Goal: Transaction & Acquisition: Book appointment/travel/reservation

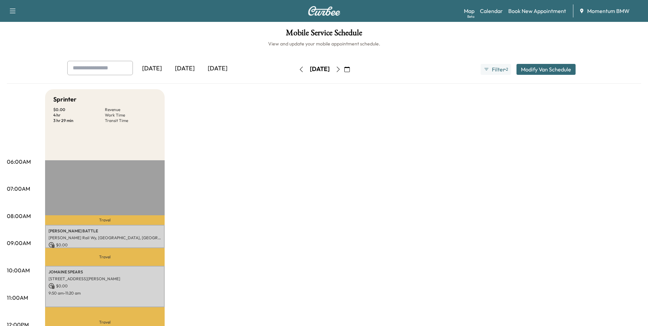
click at [299, 69] on icon "button" at bounding box center [301, 69] width 5 height 5
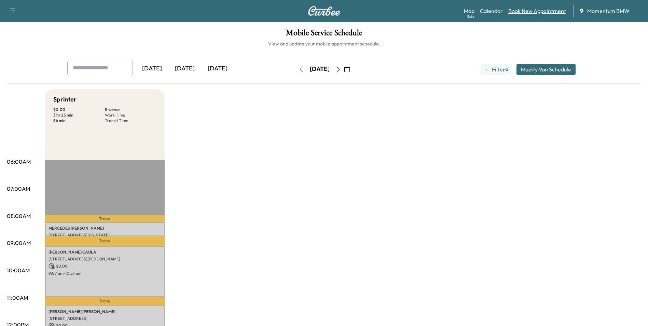
click at [542, 12] on link "Book New Appointment" at bounding box center [537, 11] width 58 height 8
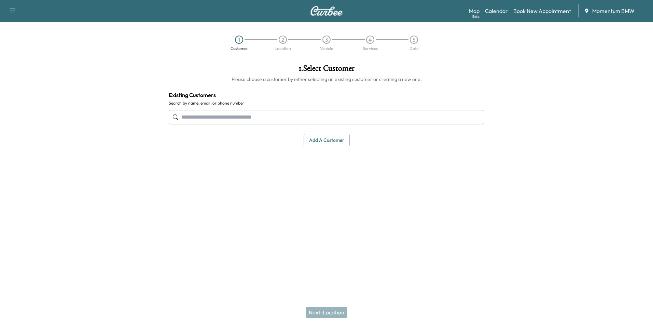
click at [332, 143] on button "Add a customer" at bounding box center [327, 140] width 46 height 13
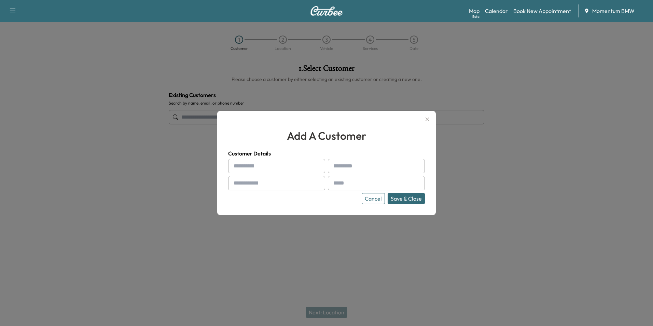
click at [271, 166] on input "text" at bounding box center [276, 166] width 97 height 14
type input "*"
type input "*****"
click at [314, 181] on div at bounding box center [318, 183] width 8 height 8
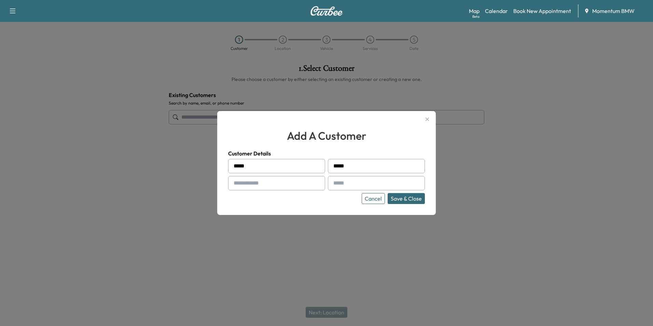
click at [314, 183] on input "text" at bounding box center [276, 183] width 97 height 14
type input "**********"
click at [349, 185] on input "text" at bounding box center [376, 183] width 97 height 14
type input "**********"
click at [404, 192] on div "**********" at bounding box center [326, 181] width 197 height 45
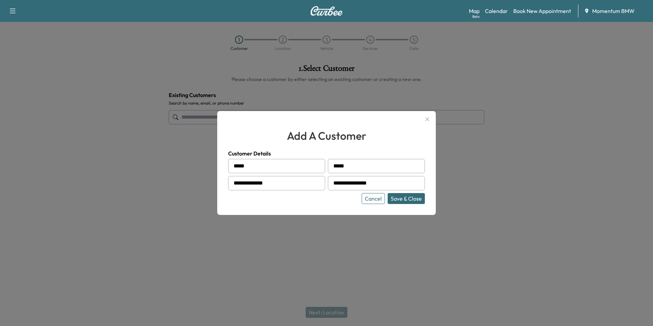
click at [404, 202] on button "Save & Close" at bounding box center [406, 198] width 37 height 11
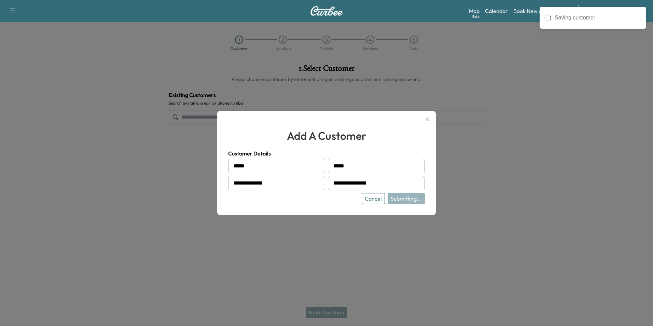
type input "**********"
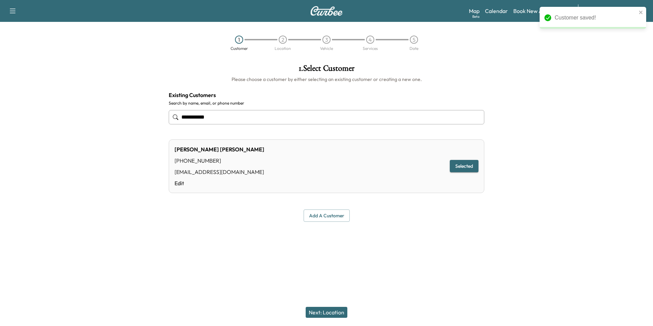
click at [326, 311] on button "Next: Location" at bounding box center [327, 312] width 42 height 11
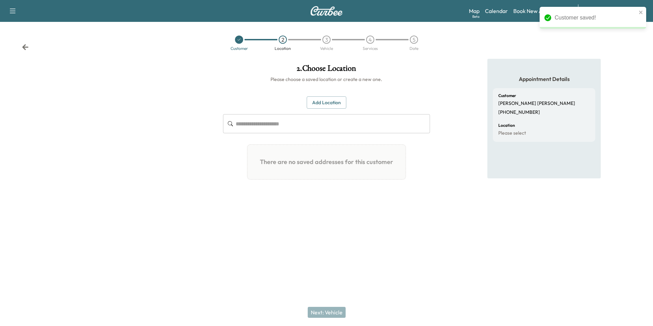
click at [330, 99] on button "Add Location" at bounding box center [327, 102] width 40 height 13
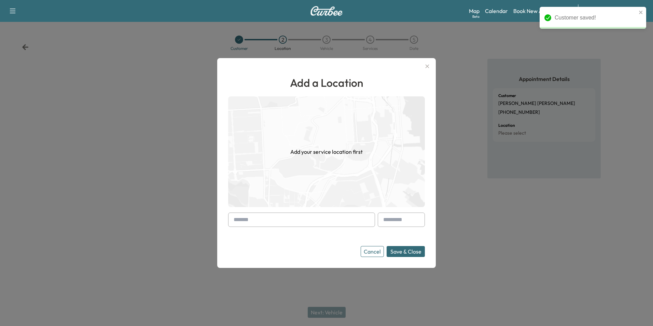
click at [312, 219] on input "text" at bounding box center [301, 220] width 147 height 14
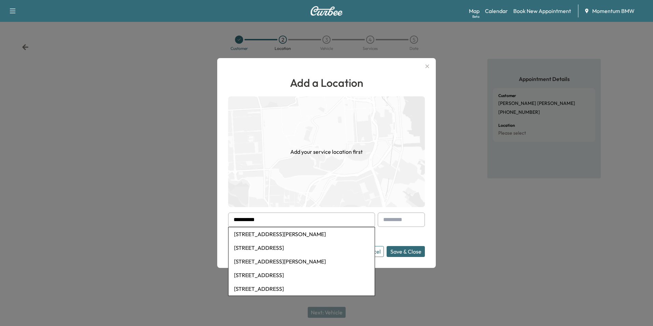
click at [300, 251] on li "[STREET_ADDRESS]" at bounding box center [302, 248] width 146 height 14
type input "**********"
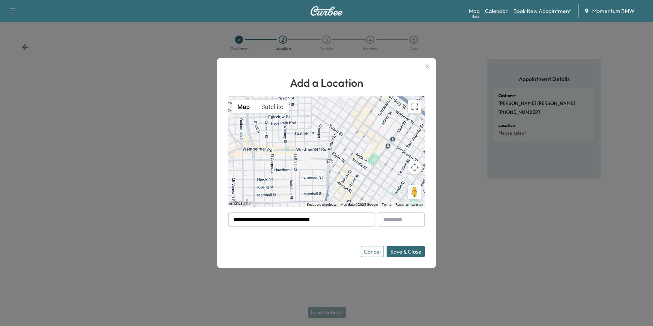
click at [404, 224] on input "text" at bounding box center [401, 220] width 47 height 14
type input "*"
click at [413, 254] on button "Save & Close" at bounding box center [406, 251] width 38 height 11
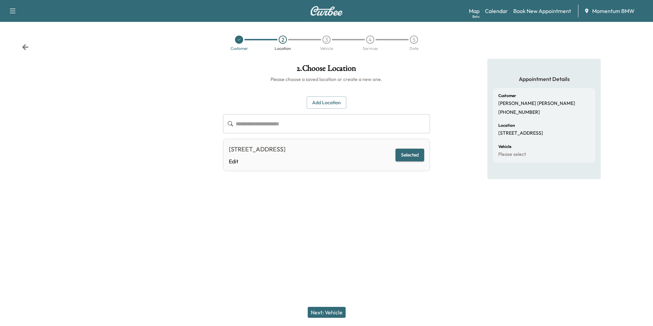
click at [335, 313] on button "Next: Vehicle" at bounding box center [327, 312] width 38 height 11
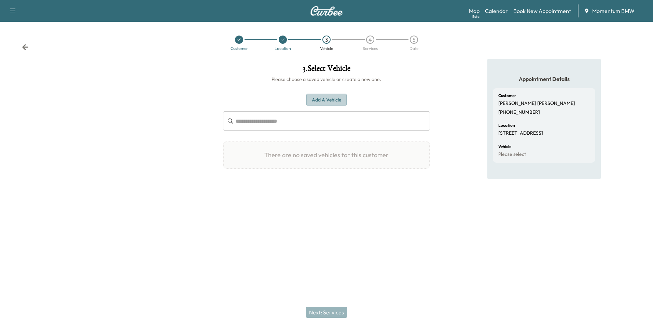
click at [323, 98] on button "Add a Vehicle" at bounding box center [326, 100] width 40 height 13
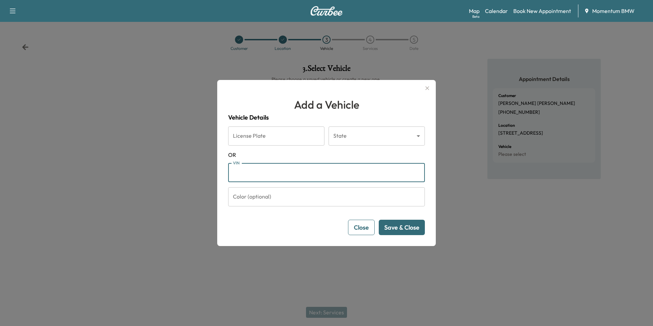
paste input "**********"
type input "**********"
click at [413, 229] on button "Save & Close" at bounding box center [402, 227] width 46 height 15
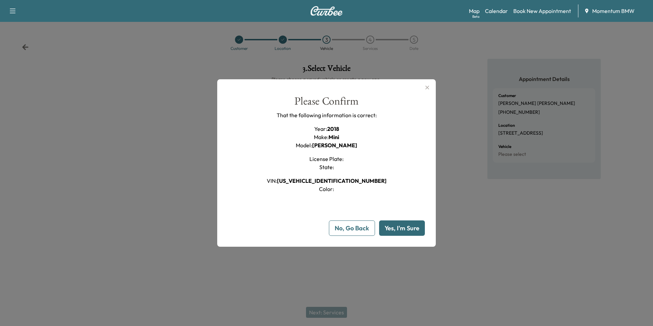
click at [413, 229] on button "Yes, I'm Sure" at bounding box center [402, 227] width 46 height 15
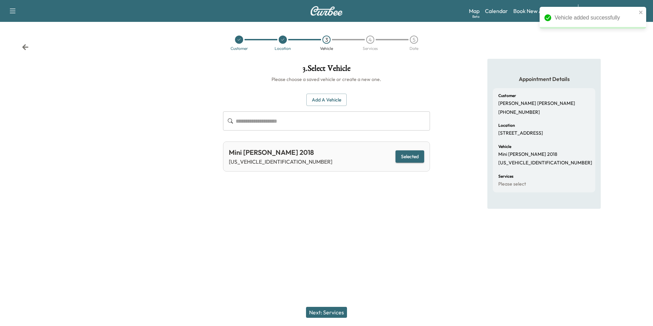
click at [328, 311] on button "Next: Services" at bounding box center [326, 312] width 41 height 11
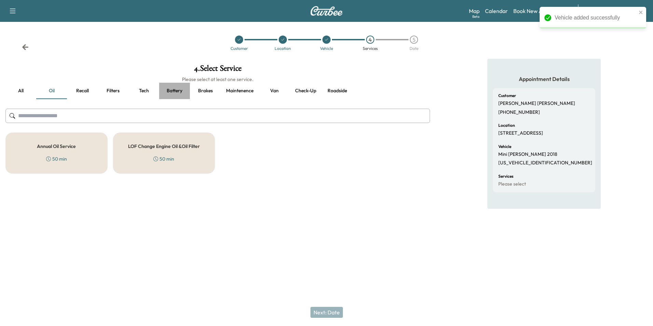
click at [173, 89] on button "Battery" at bounding box center [174, 91] width 31 height 16
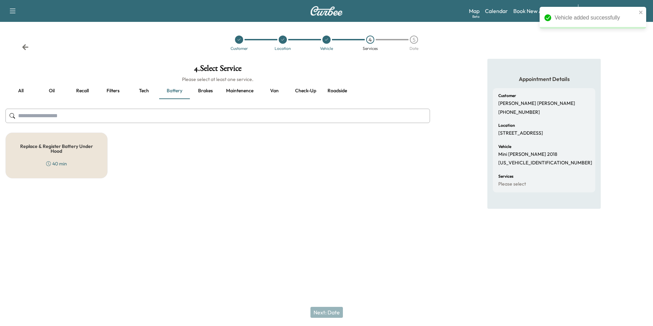
click at [64, 148] on h5 "Replace & Register Battery Under Hood" at bounding box center [57, 149] width 80 height 10
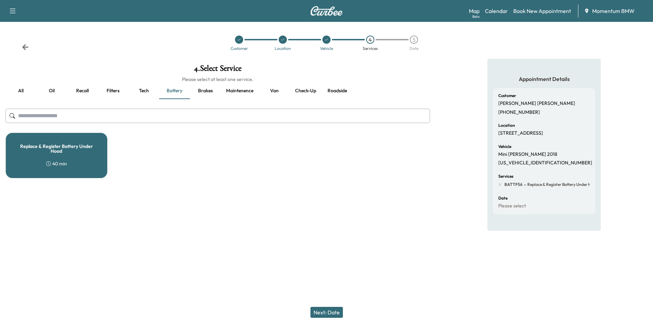
click at [335, 312] on button "Next: Date" at bounding box center [327, 312] width 32 height 11
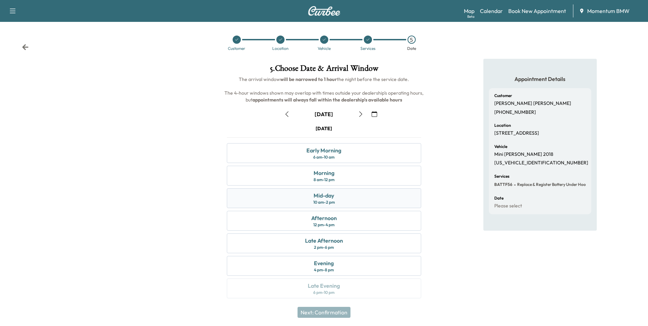
click at [355, 198] on div "Mid-day 10 am - 2 pm" at bounding box center [324, 198] width 194 height 20
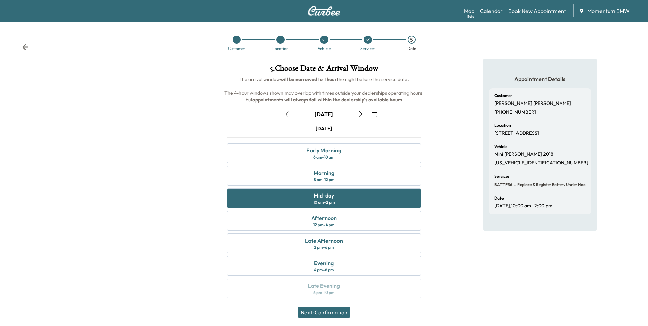
click at [340, 311] on button "Next: Confirmation" at bounding box center [324, 312] width 53 height 11
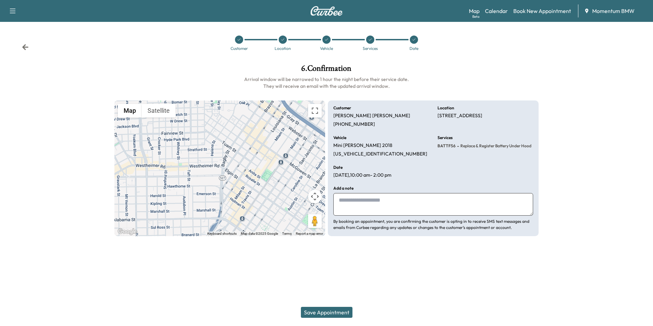
click at [380, 205] on textarea at bounding box center [433, 204] width 200 height 23
type textarea "**********"
click at [334, 311] on button "Save Appointment" at bounding box center [327, 312] width 52 height 11
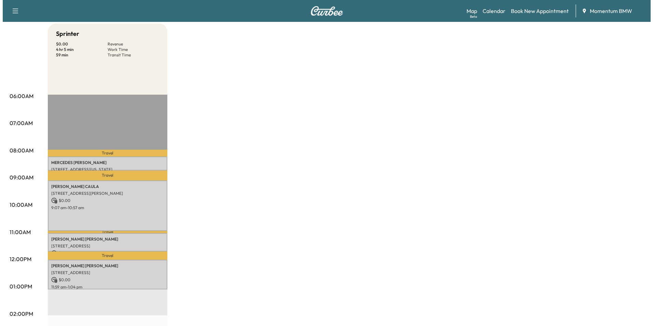
scroll to position [103, 0]
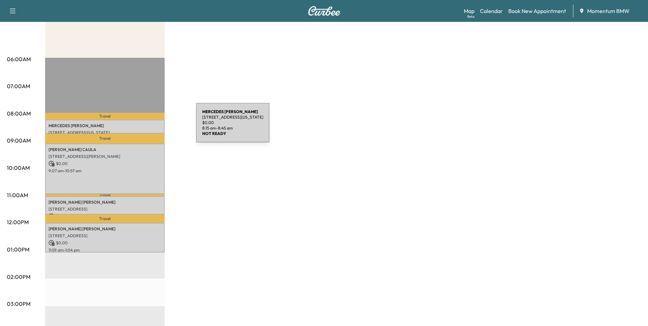
click at [145, 127] on p "[PERSON_NAME]" at bounding box center [105, 125] width 113 height 5
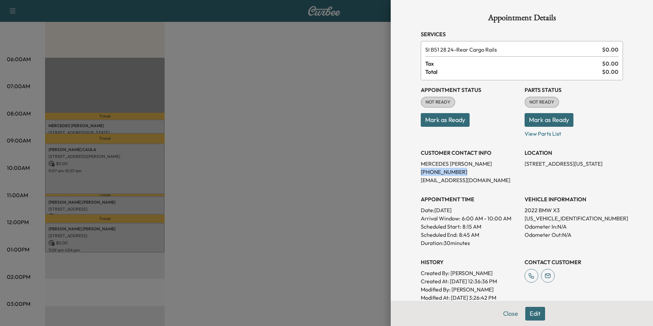
drag, startPoint x: 456, startPoint y: 173, endPoint x: 415, endPoint y: 175, distance: 40.4
click at [415, 175] on div "Appointment Details Services SI B51 28 24 - Rear Cargo Rails $ 0.00 Tax $ 0.00 …" at bounding box center [522, 198] width 219 height 396
drag, startPoint x: 415, startPoint y: 175, endPoint x: 450, endPoint y: 172, distance: 34.3
copy p "[PHONE_NUMBER]"
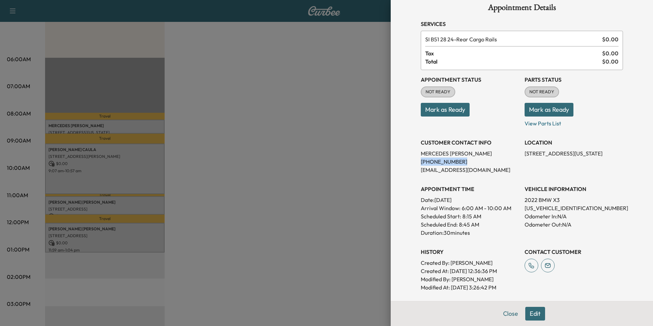
scroll to position [0, 0]
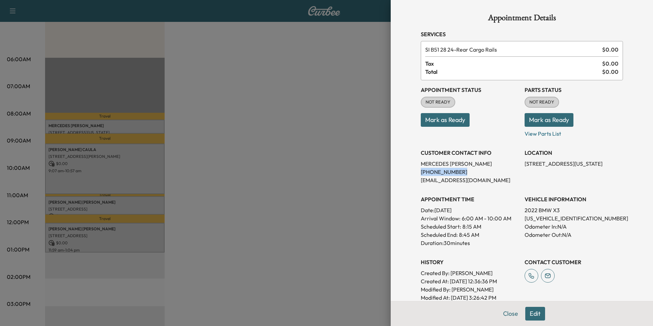
click at [449, 117] on button "Mark as Ready" at bounding box center [445, 120] width 49 height 14
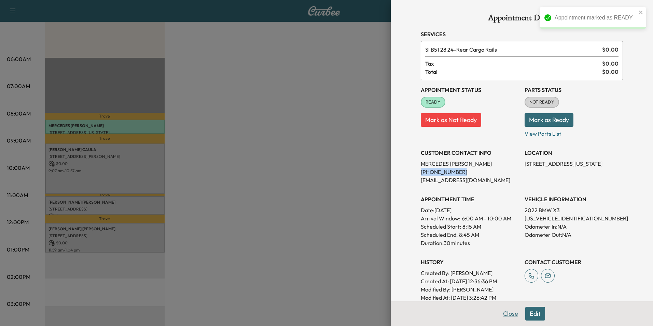
click at [504, 314] on button "Close" at bounding box center [511, 314] width 24 height 14
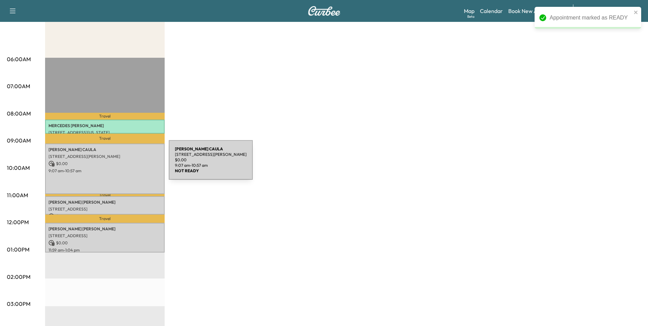
click at [118, 165] on p "$ 0.00" at bounding box center [105, 164] width 113 height 6
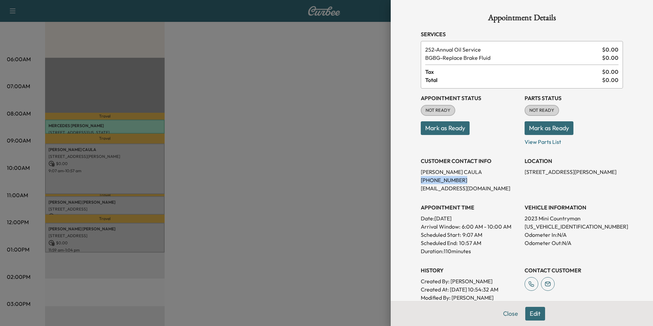
drag, startPoint x: 452, startPoint y: 181, endPoint x: 415, endPoint y: 182, distance: 36.9
click at [415, 182] on div "Appointment Details Services 252 - Annual Oil Service $ 0.00 BGBG - Replace Bra…" at bounding box center [522, 202] width 219 height 404
drag, startPoint x: 415, startPoint y: 182, endPoint x: 446, endPoint y: 182, distance: 30.4
copy p "[PHONE_NUMBER]"
click at [454, 127] on button "Mark as Ready" at bounding box center [445, 128] width 49 height 14
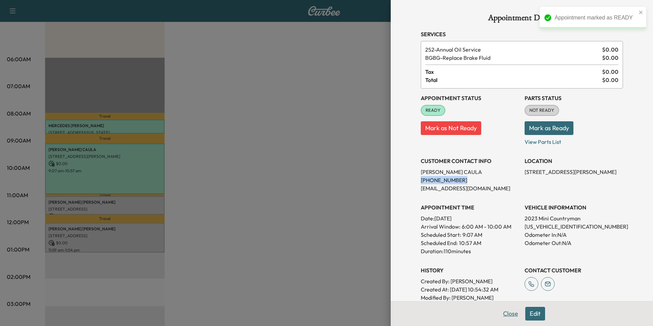
click at [511, 314] on button "Close" at bounding box center [511, 314] width 24 height 14
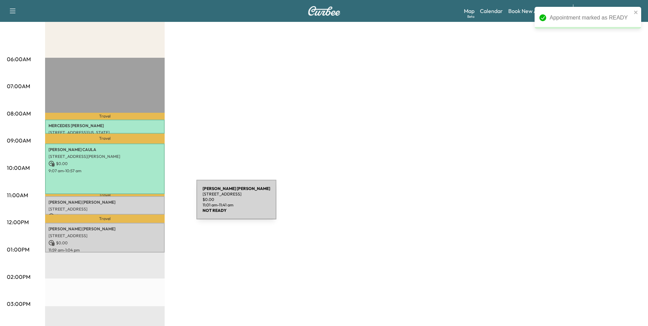
click at [145, 204] on div "[PERSON_NAME] [STREET_ADDRESS] $ 0.00 11:01 am - 11:41 am" at bounding box center [105, 205] width 120 height 18
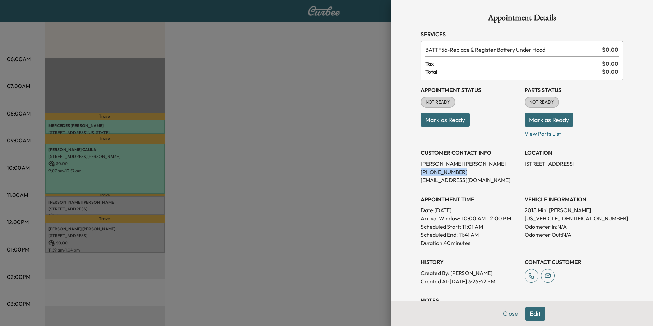
drag, startPoint x: 436, startPoint y: 172, endPoint x: 416, endPoint y: 174, distance: 20.6
click at [421, 174] on p "[PHONE_NUMBER]" at bounding box center [470, 172] width 98 height 8
drag, startPoint x: 416, startPoint y: 174, endPoint x: 444, endPoint y: 174, distance: 27.7
copy p "[PHONE_NUMBER]"
click at [455, 121] on button "Mark as Ready" at bounding box center [445, 120] width 49 height 14
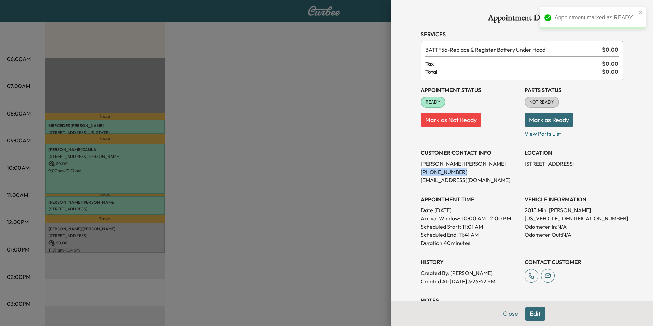
click at [510, 313] on button "Close" at bounding box center [511, 314] width 24 height 14
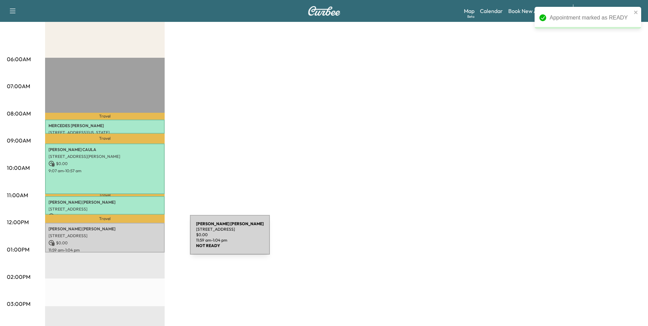
click at [139, 240] on p "$ 0.00" at bounding box center [105, 243] width 113 height 6
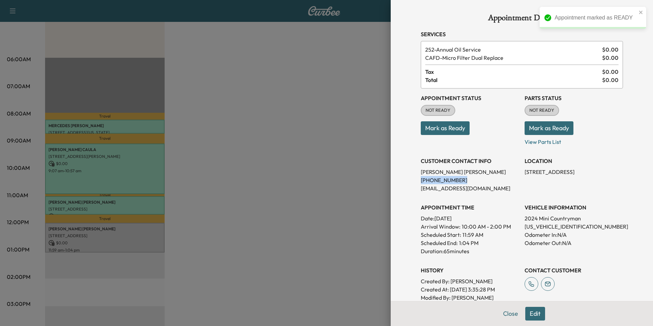
drag, startPoint x: 458, startPoint y: 181, endPoint x: 405, endPoint y: 177, distance: 53.4
click at [405, 177] on div "Appointment Details Services 252 - Annual Oil Service $ 0.00 CAFD - Micro Filte…" at bounding box center [522, 163] width 262 height 326
drag, startPoint x: 405, startPoint y: 177, endPoint x: 438, endPoint y: 180, distance: 34.0
copy p "[PHONE_NUMBER]"
click at [459, 127] on button "Mark as Ready" at bounding box center [445, 128] width 49 height 14
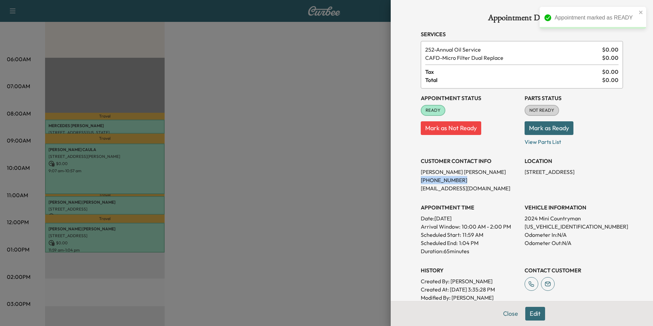
click at [512, 314] on button "Close" at bounding box center [511, 314] width 24 height 14
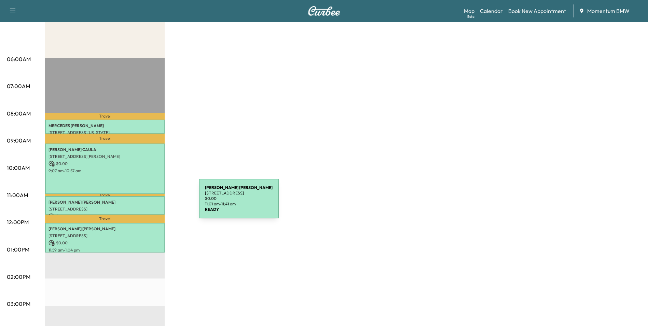
click at [148, 203] on p "[PERSON_NAME]" at bounding box center [105, 202] width 113 height 5
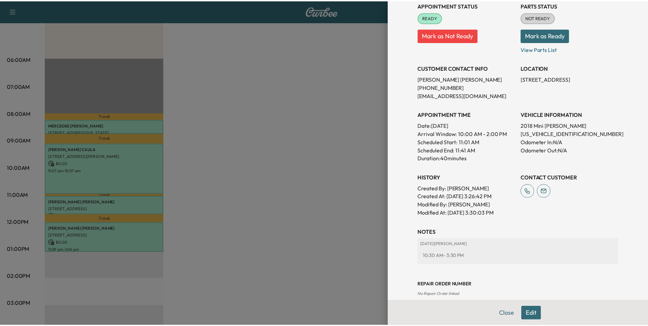
scroll to position [95, 0]
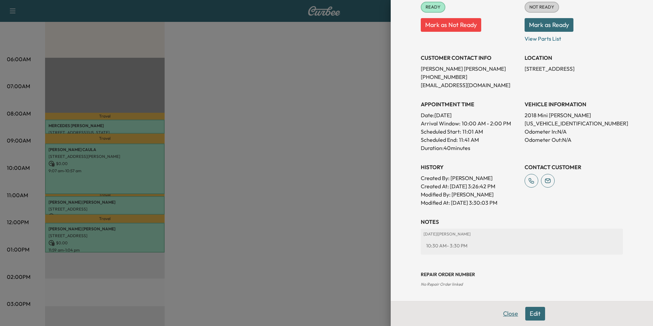
click at [503, 313] on button "Close" at bounding box center [511, 314] width 24 height 14
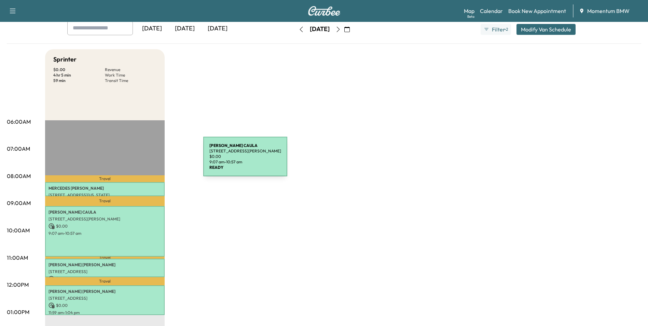
scroll to position [0, 0]
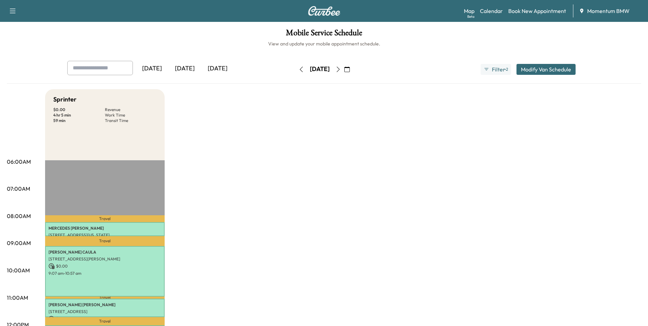
click at [341, 67] on icon "button" at bounding box center [338, 69] width 5 height 5
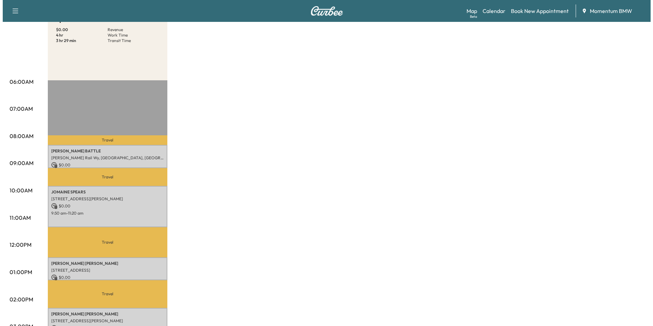
scroll to position [103, 0]
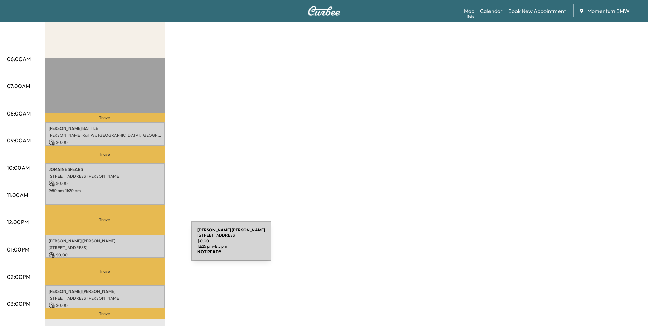
click at [140, 245] on p "[STREET_ADDRESS]" at bounding box center [105, 247] width 113 height 5
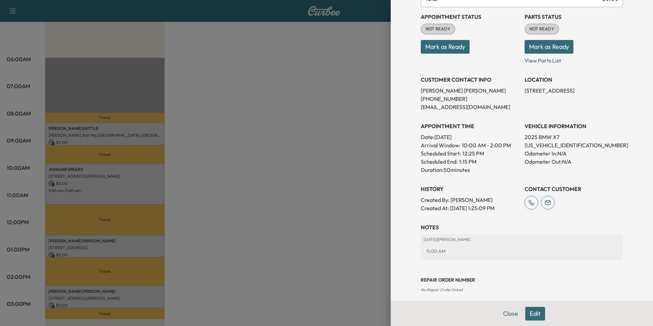
scroll to position [79, 0]
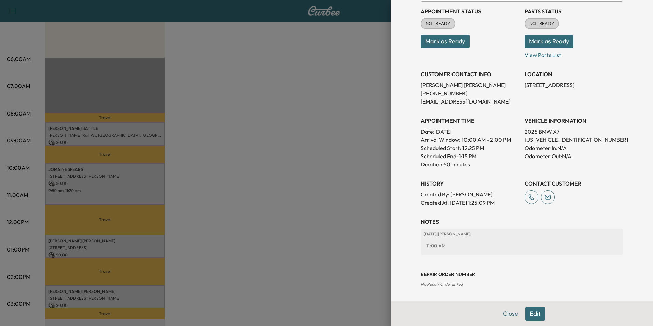
click at [503, 312] on button "Close" at bounding box center [511, 314] width 24 height 14
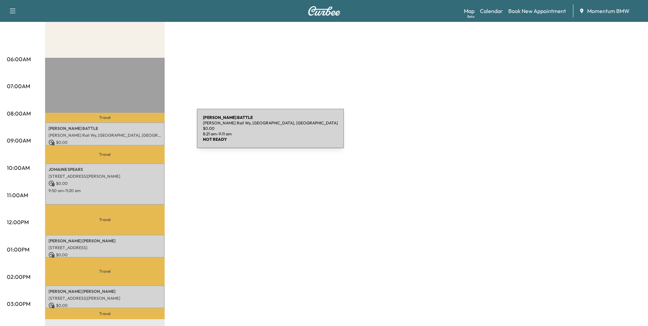
click at [146, 133] on p "[PERSON_NAME] Rail Wy, [GEOGRAPHIC_DATA], [GEOGRAPHIC_DATA]" at bounding box center [105, 135] width 113 height 5
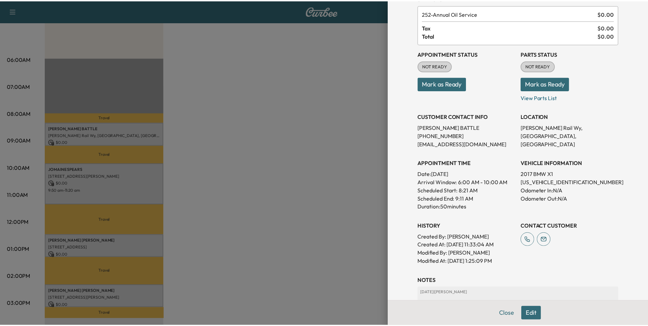
scroll to position [0, 0]
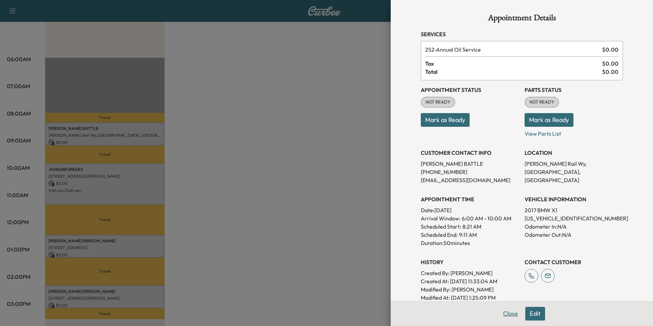
drag, startPoint x: 508, startPoint y: 313, endPoint x: 291, endPoint y: 242, distance: 228.4
click at [508, 313] on button "Close" at bounding box center [511, 314] width 24 height 14
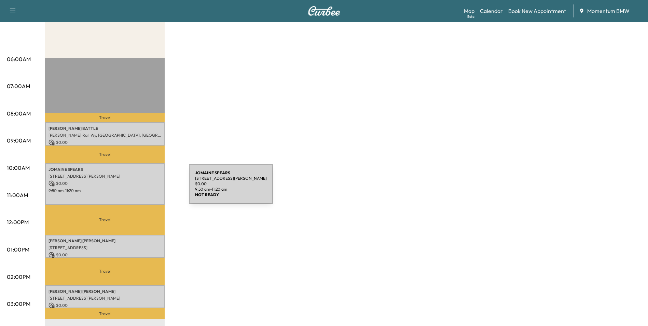
click at [138, 188] on p "9:50 am - 11:20 am" at bounding box center [105, 190] width 113 height 5
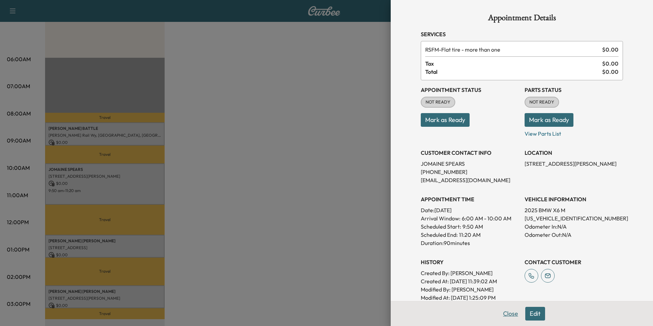
click at [503, 312] on button "Close" at bounding box center [511, 314] width 24 height 14
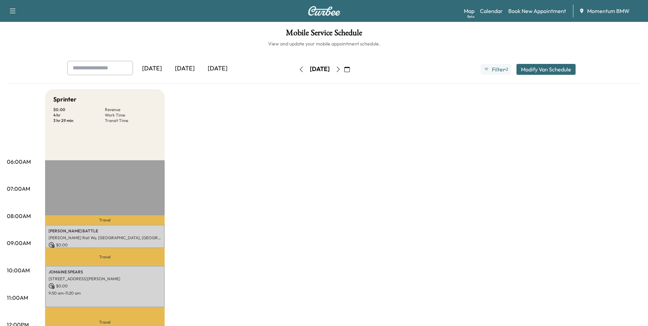
click at [296, 66] on button "button" at bounding box center [302, 69] width 12 height 11
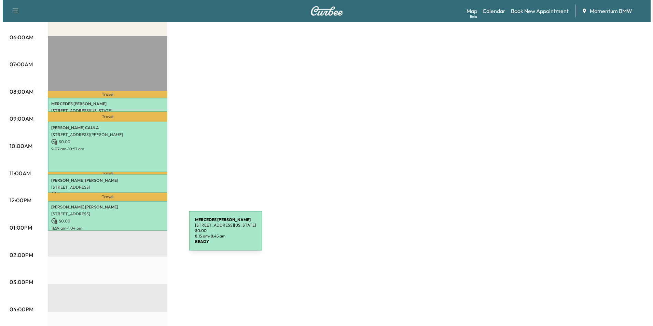
scroll to position [137, 0]
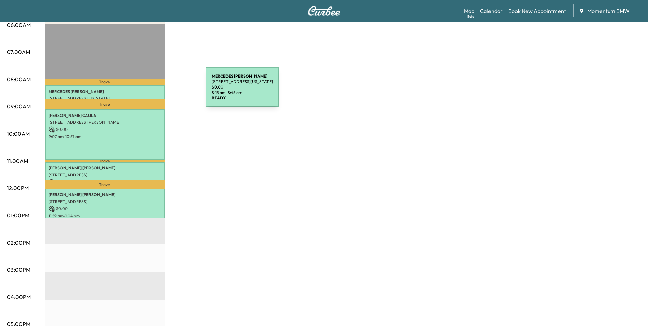
click at [154, 91] on p "[PERSON_NAME]" at bounding box center [105, 91] width 113 height 5
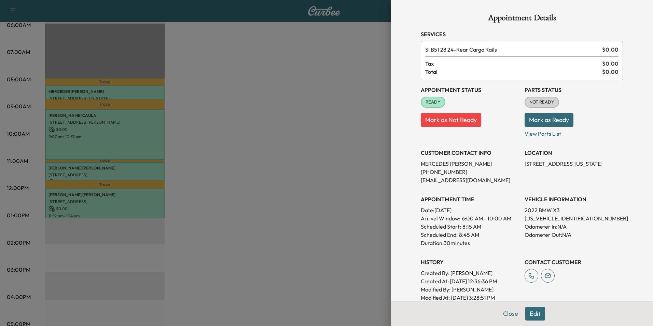
drag, startPoint x: 506, startPoint y: 315, endPoint x: 345, endPoint y: 256, distance: 171.4
click at [506, 315] on button "Close" at bounding box center [511, 314] width 24 height 14
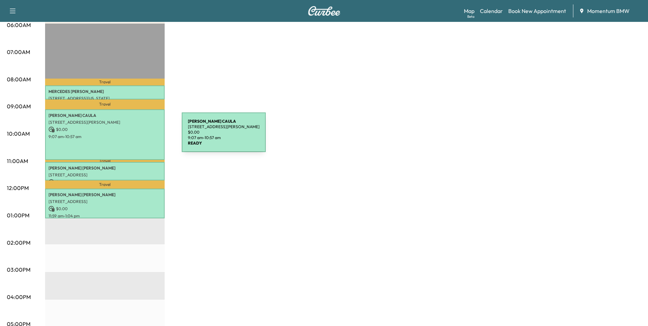
click at [131, 136] on p "9:07 am - 10:57 am" at bounding box center [105, 136] width 113 height 5
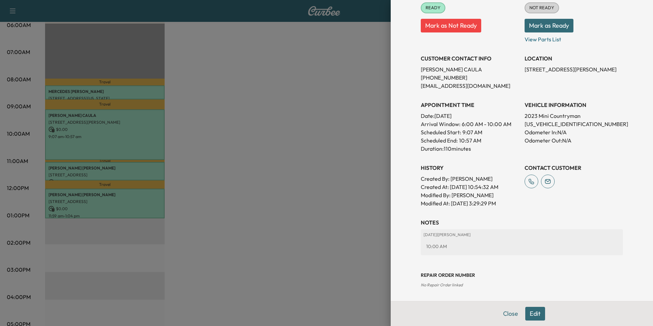
scroll to position [103, 0]
click at [505, 317] on button "Close" at bounding box center [511, 314] width 24 height 14
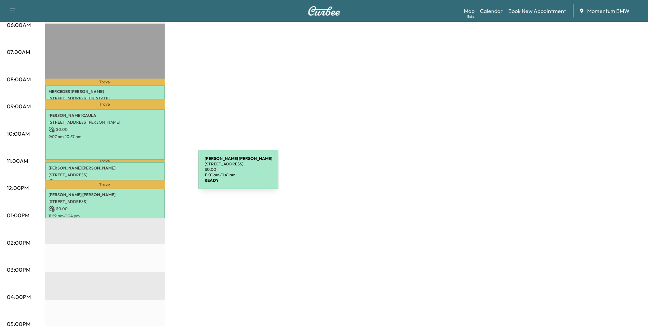
click at [148, 173] on p "[STREET_ADDRESS]" at bounding box center [105, 174] width 113 height 5
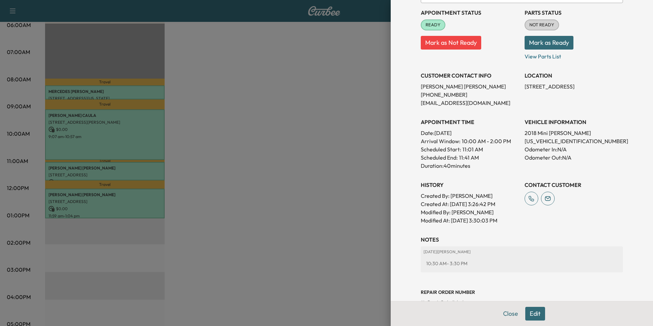
scroll to position [95, 0]
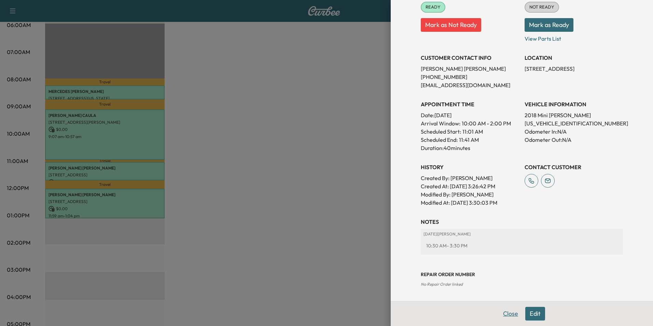
click at [500, 315] on button "Close" at bounding box center [511, 314] width 24 height 14
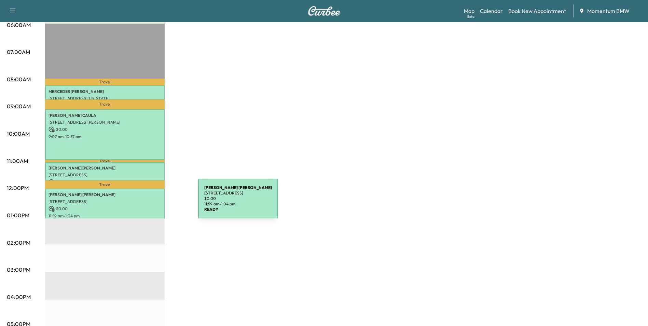
click at [147, 203] on div "[PERSON_NAME] [STREET_ADDRESS] $ 0.00 11:59 am - 1:04 pm" at bounding box center [105, 204] width 120 height 30
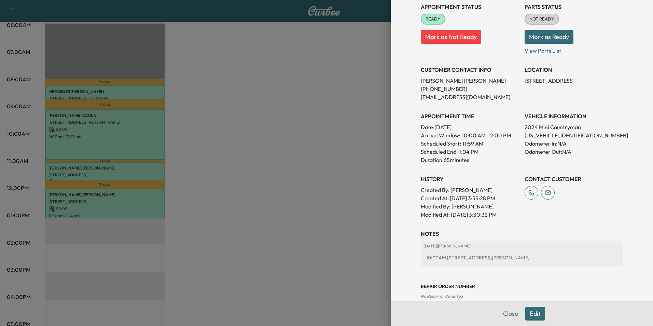
scroll to position [103, 0]
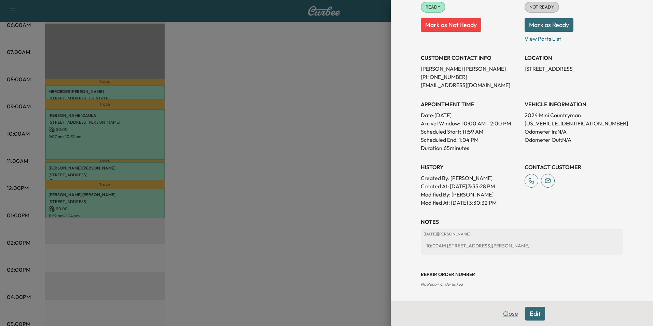
click at [505, 314] on button "Close" at bounding box center [511, 314] width 24 height 14
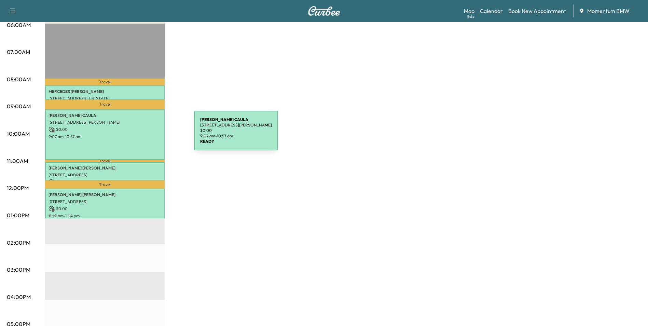
click at [143, 135] on p "9:07 am - 10:57 am" at bounding box center [105, 136] width 113 height 5
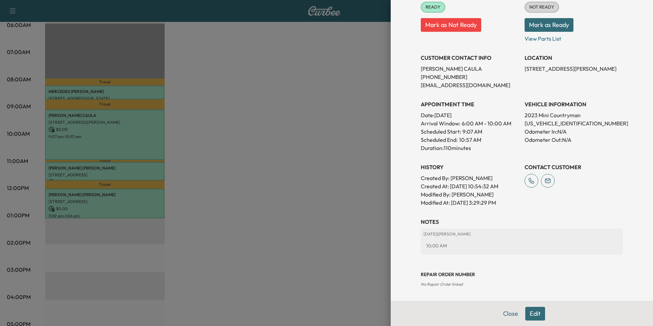
click at [503, 317] on button "Close" at bounding box center [511, 314] width 24 height 14
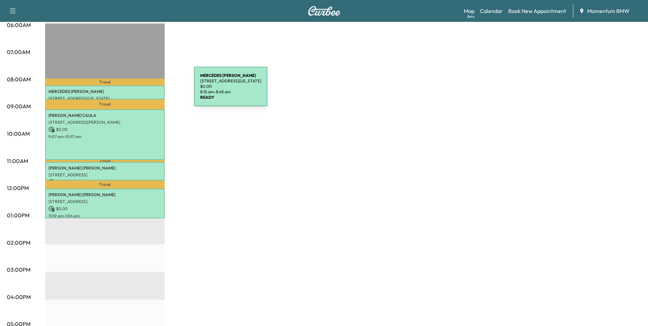
click at [143, 91] on p "[PERSON_NAME]" at bounding box center [105, 91] width 113 height 5
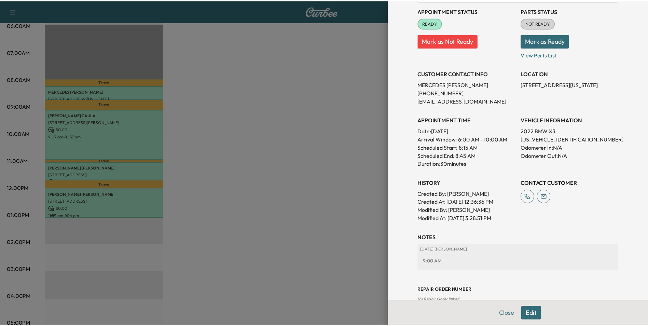
scroll to position [95, 0]
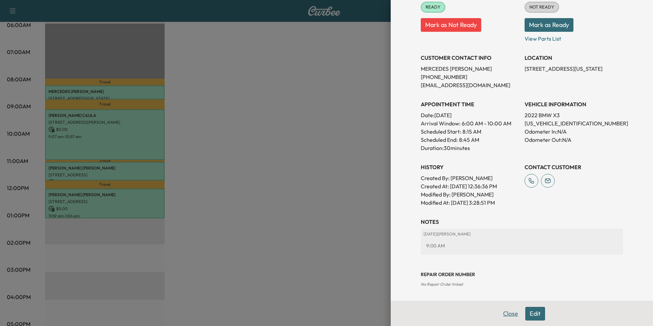
click at [508, 316] on button "Close" at bounding box center [511, 314] width 24 height 14
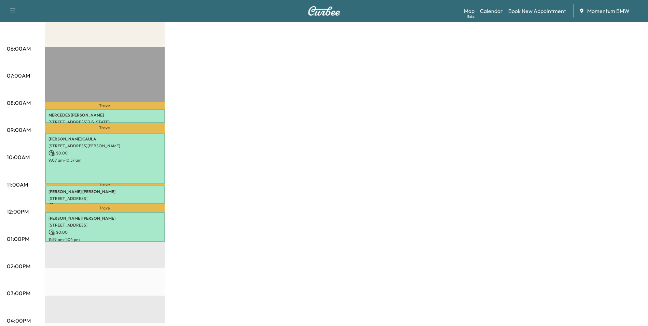
scroll to position [0, 0]
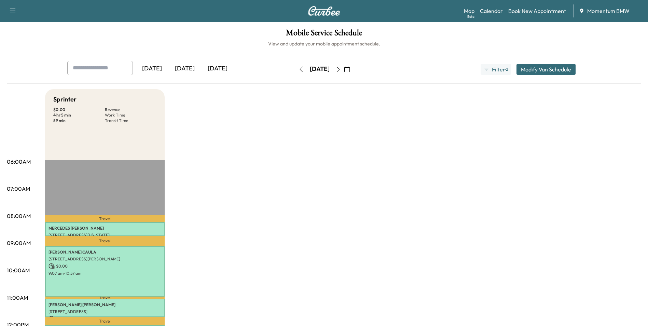
click at [341, 69] on icon "button" at bounding box center [338, 69] width 5 height 5
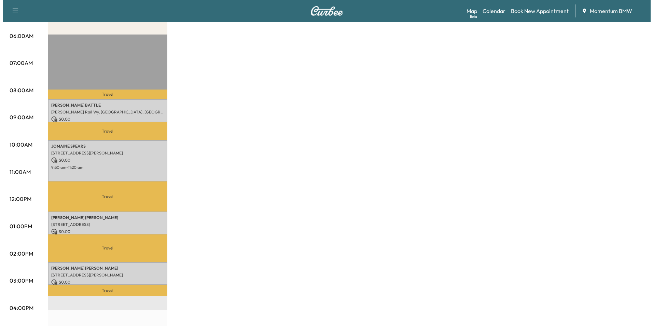
scroll to position [137, 0]
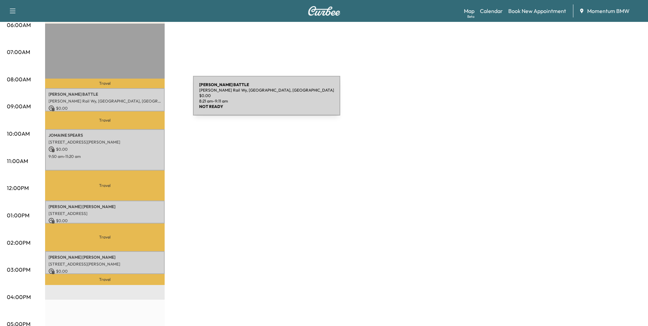
click at [142, 100] on p "[PERSON_NAME] Rail Wy, [GEOGRAPHIC_DATA], [GEOGRAPHIC_DATA]" at bounding box center [105, 100] width 113 height 5
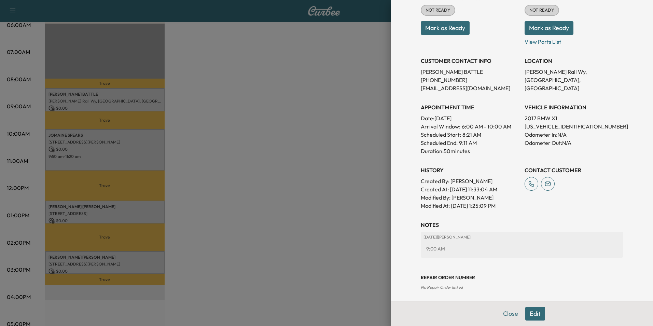
scroll to position [95, 0]
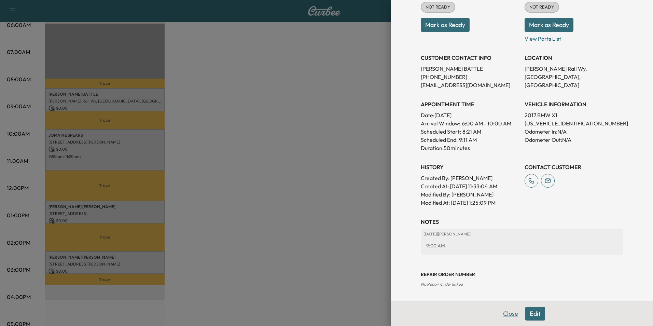
click at [504, 311] on button "Close" at bounding box center [511, 314] width 24 height 14
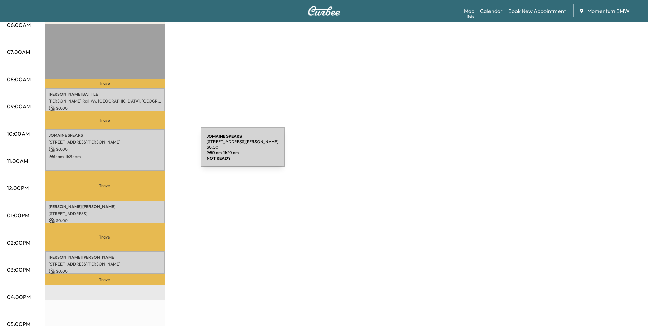
click at [149, 151] on div "[PERSON_NAME] [STREET_ADDRESS][PERSON_NAME] $ 0.00 9:50 am - 11:20 am" at bounding box center [105, 149] width 120 height 41
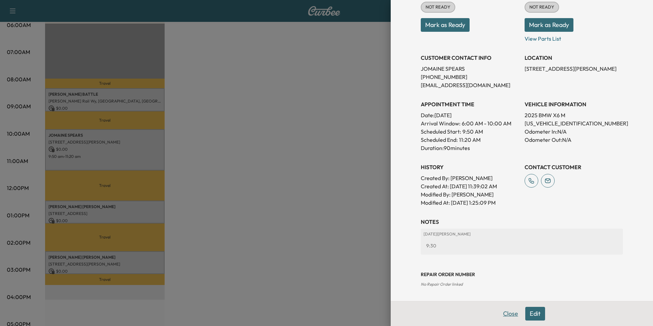
click at [508, 314] on button "Close" at bounding box center [511, 314] width 24 height 14
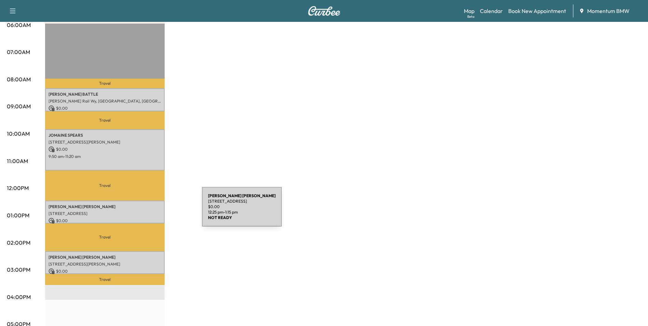
click at [151, 211] on p "[STREET_ADDRESS]" at bounding box center [105, 213] width 113 height 5
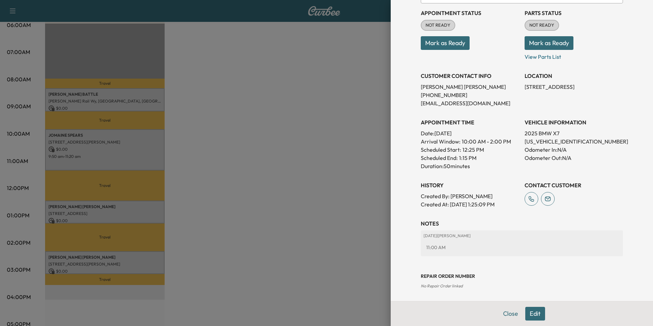
scroll to position [79, 0]
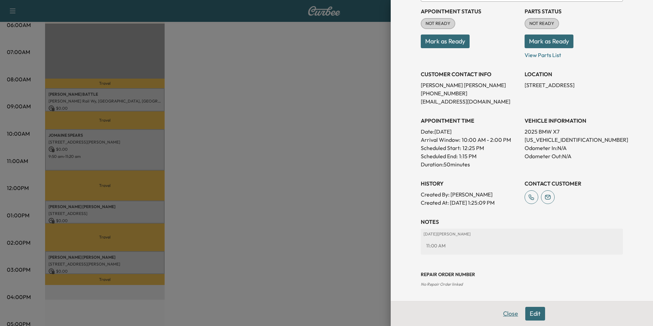
click at [507, 312] on button "Close" at bounding box center [511, 314] width 24 height 14
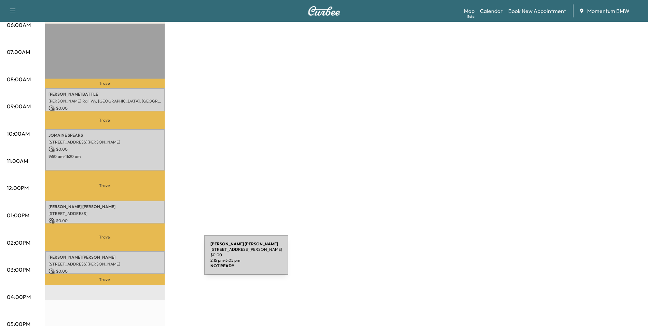
click at [153, 261] on p "[STREET_ADDRESS][PERSON_NAME]" at bounding box center [105, 263] width 113 height 5
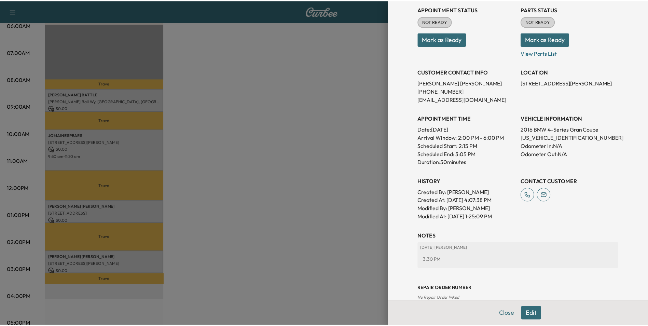
scroll to position [95, 0]
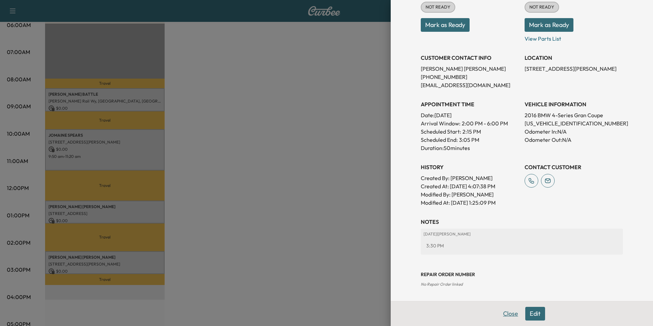
click at [508, 313] on button "Close" at bounding box center [511, 314] width 24 height 14
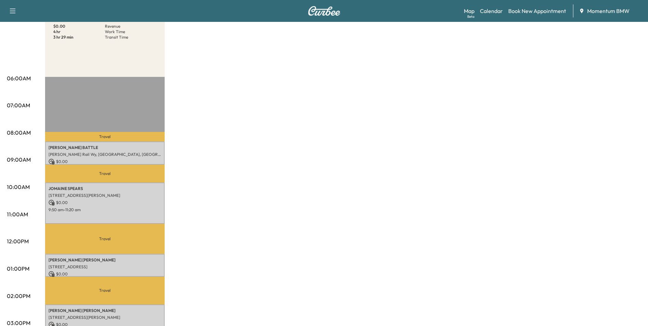
scroll to position [0, 0]
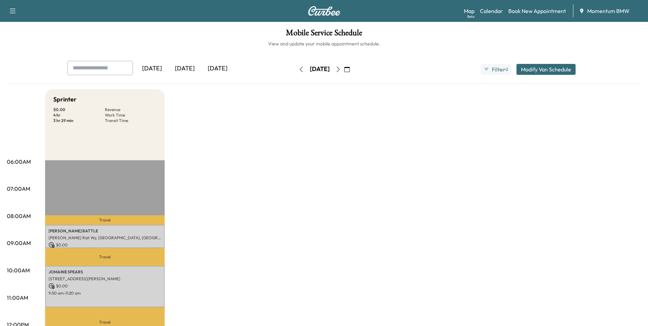
click at [341, 70] on icon "button" at bounding box center [338, 69] width 5 height 5
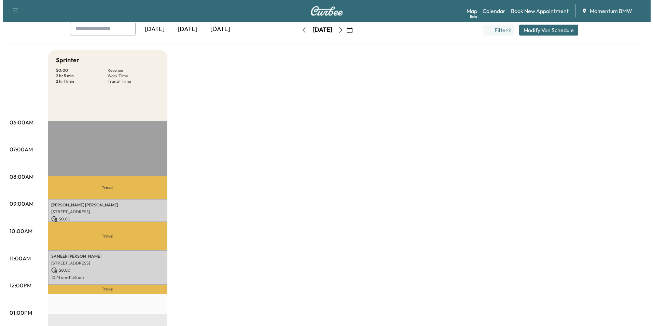
scroll to position [103, 0]
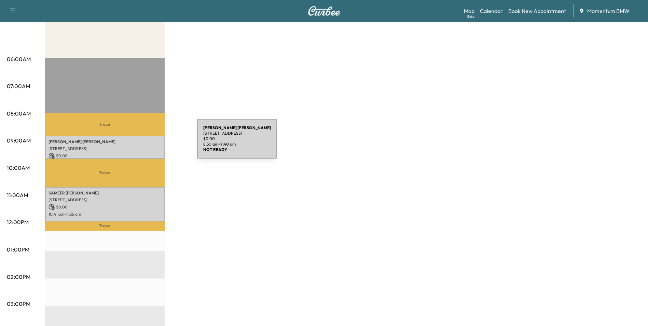
click at [146, 142] on p "[PERSON_NAME]" at bounding box center [105, 141] width 113 height 5
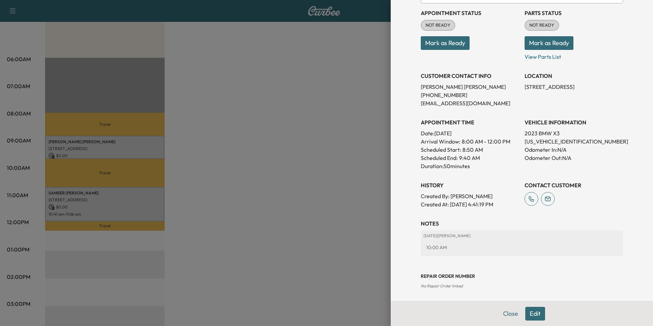
scroll to position [79, 0]
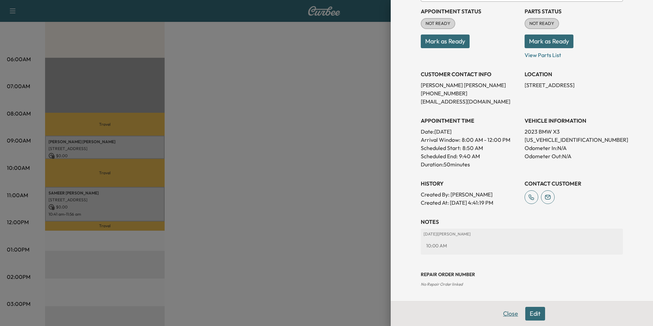
click at [510, 314] on button "Close" at bounding box center [511, 314] width 24 height 14
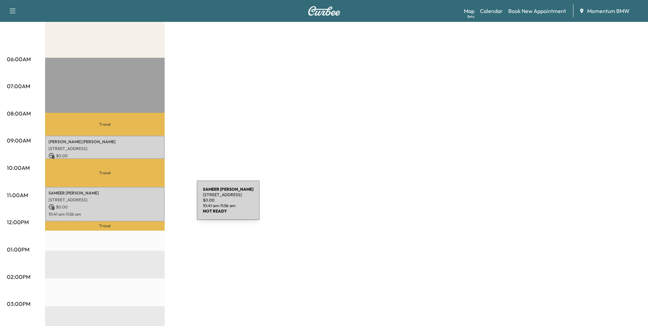
click at [146, 204] on p "$ 0.00" at bounding box center [105, 207] width 113 height 6
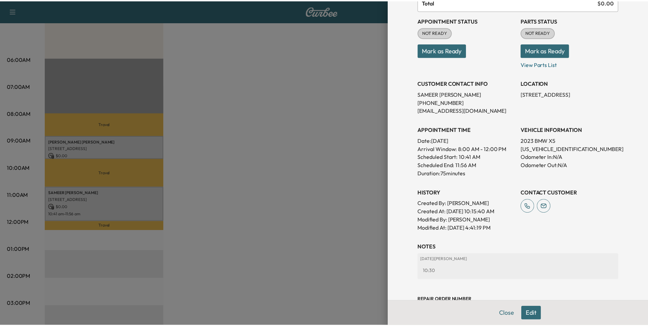
scroll to position [111, 0]
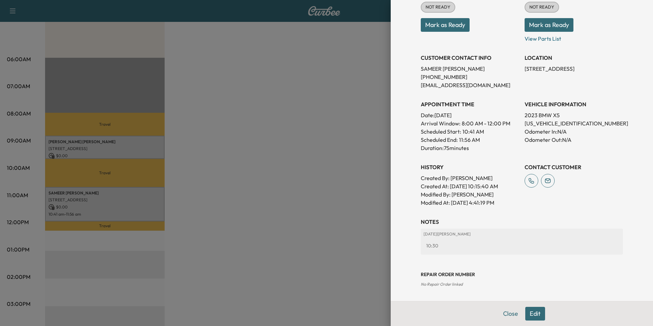
drag, startPoint x: 507, startPoint y: 312, endPoint x: 504, endPoint y: 314, distance: 3.6
click at [504, 314] on button "Close" at bounding box center [511, 314] width 24 height 14
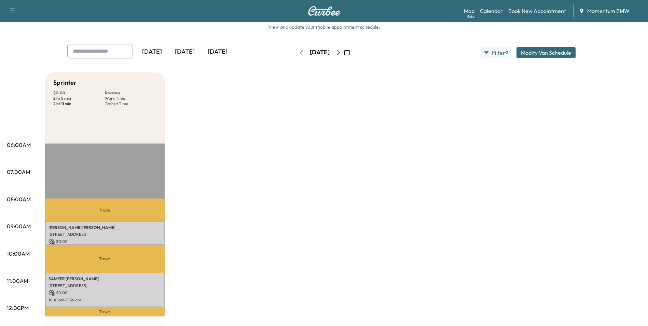
scroll to position [0, 0]
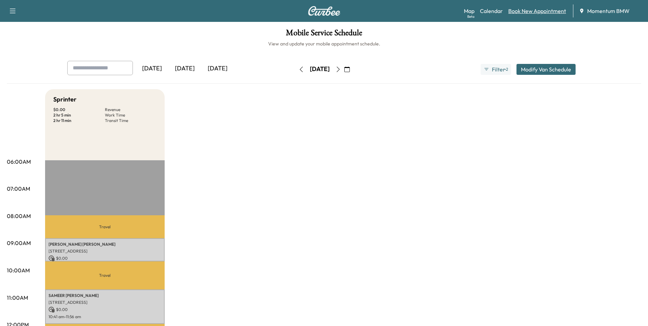
click at [535, 11] on link "Book New Appointment" at bounding box center [537, 11] width 58 height 8
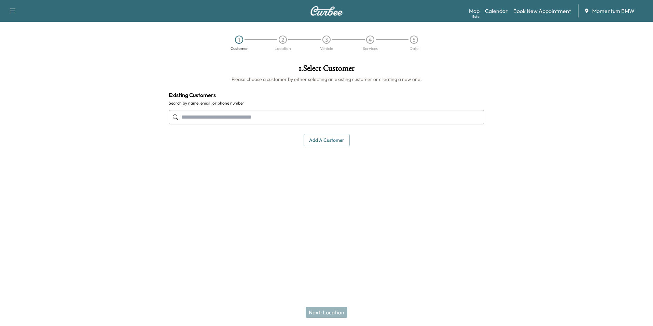
click at [277, 117] on input "text" at bounding box center [327, 117] width 316 height 14
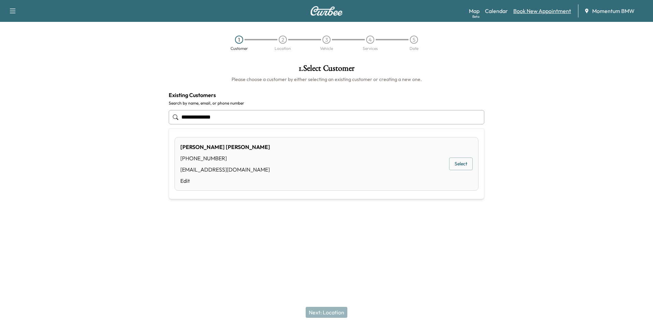
type input "**********"
click at [541, 12] on link "Book New Appointment" at bounding box center [543, 11] width 58 height 8
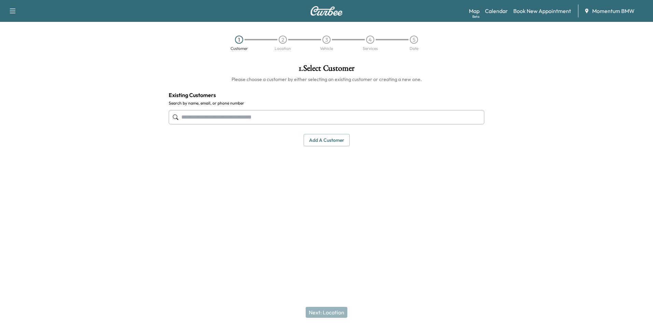
click at [340, 142] on button "Add a customer" at bounding box center [327, 140] width 46 height 13
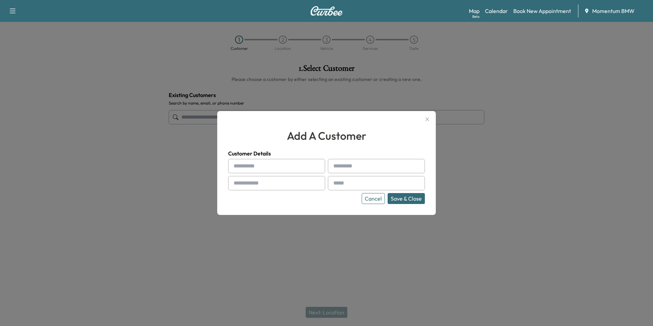
click at [273, 167] on input "text" at bounding box center [276, 166] width 97 height 14
type input "*******"
type input "******"
type input "**********"
click at [393, 184] on input "**********" at bounding box center [376, 183] width 97 height 14
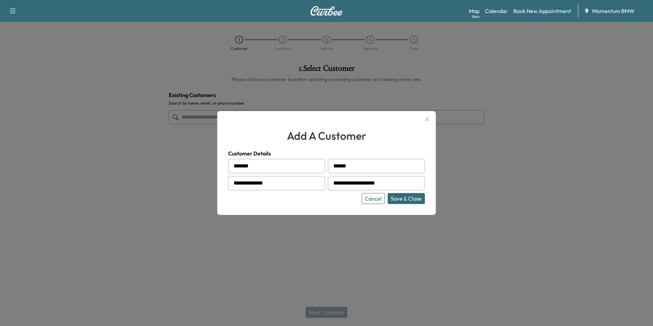
type input "**********"
click at [406, 199] on button "Save & Close" at bounding box center [406, 198] width 37 height 11
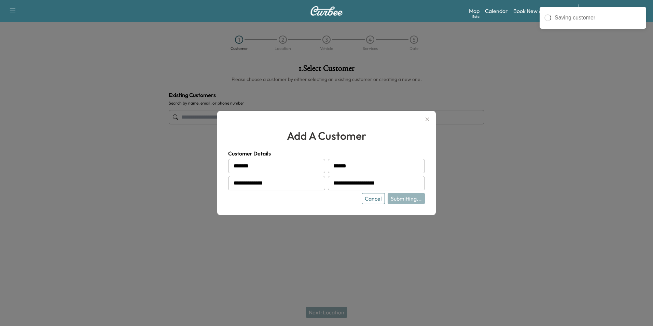
type input "**********"
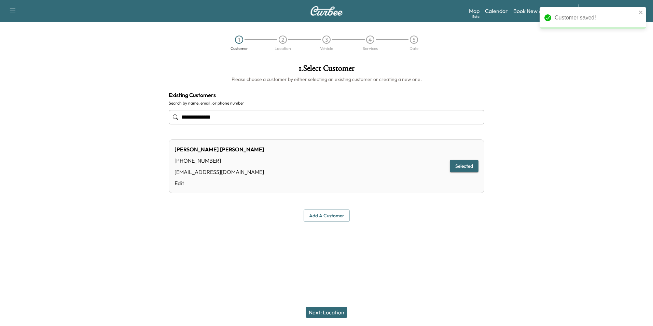
click at [335, 312] on button "Next: Location" at bounding box center [327, 312] width 42 height 11
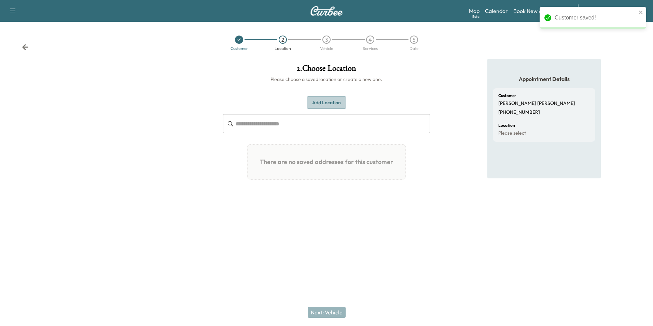
click at [334, 103] on button "Add Location" at bounding box center [327, 102] width 40 height 13
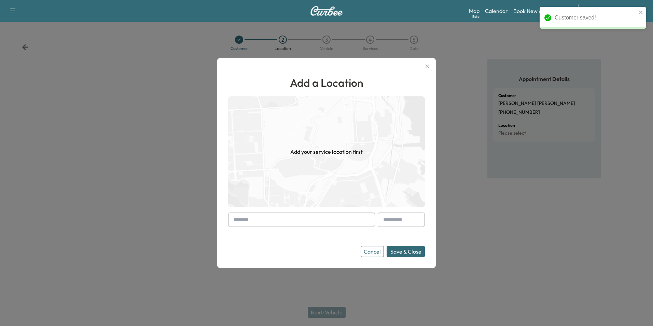
click at [287, 223] on input "text" at bounding box center [301, 220] width 147 height 14
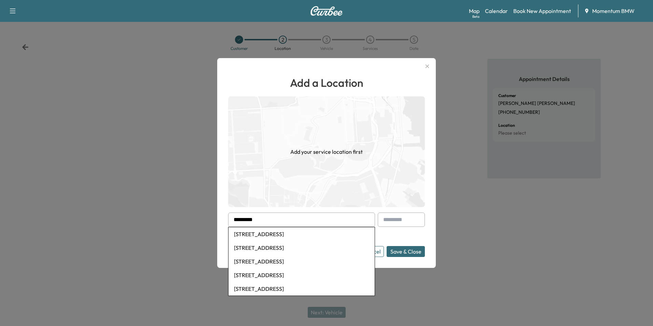
click at [285, 234] on li "[STREET_ADDRESS]" at bounding box center [302, 234] width 146 height 14
type input "**********"
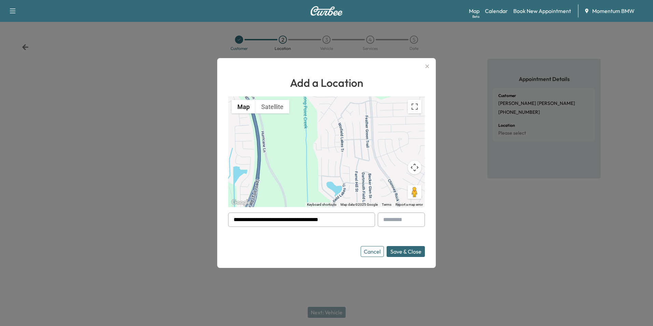
click at [405, 253] on button "Save & Close" at bounding box center [406, 251] width 38 height 11
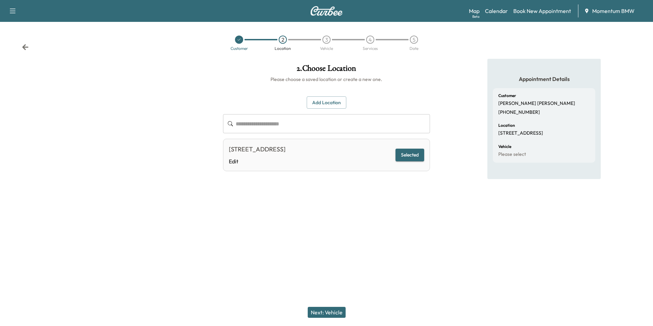
click at [325, 315] on button "Next: Vehicle" at bounding box center [327, 312] width 38 height 11
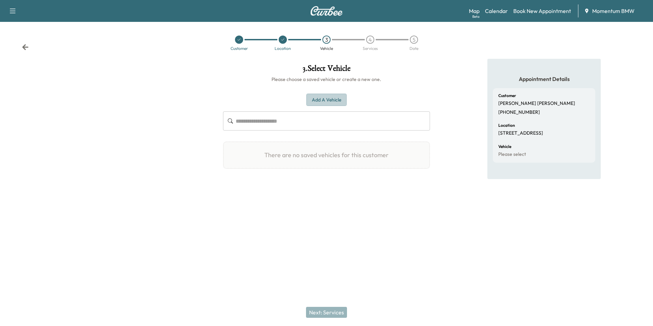
click at [335, 102] on button "Add a Vehicle" at bounding box center [326, 100] width 40 height 13
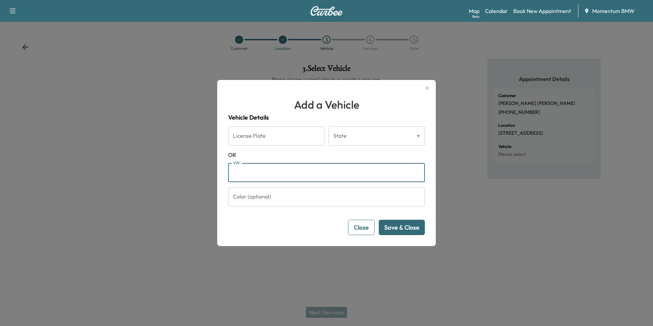
paste input "**********"
type input "**********"
click at [402, 229] on button "Save & Close" at bounding box center [402, 227] width 46 height 15
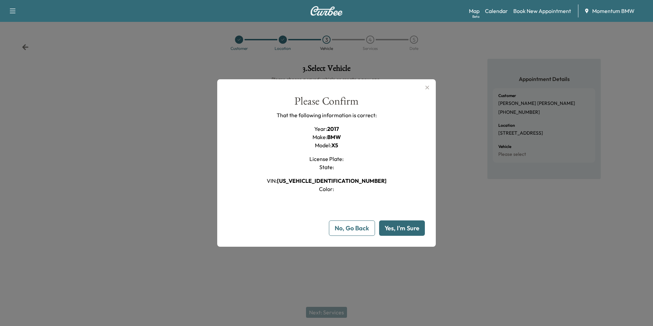
click at [403, 229] on button "Yes, I'm Sure" at bounding box center [402, 227] width 46 height 15
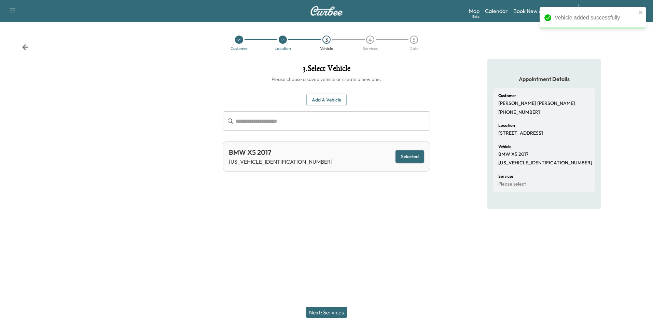
click at [329, 312] on button "Next: Services" at bounding box center [326, 312] width 41 height 11
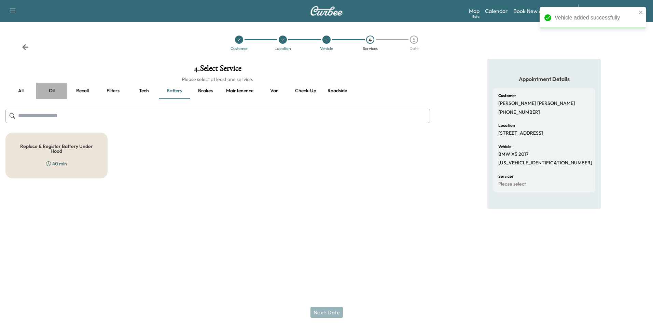
click at [53, 90] on button "Oil" at bounding box center [51, 91] width 31 height 16
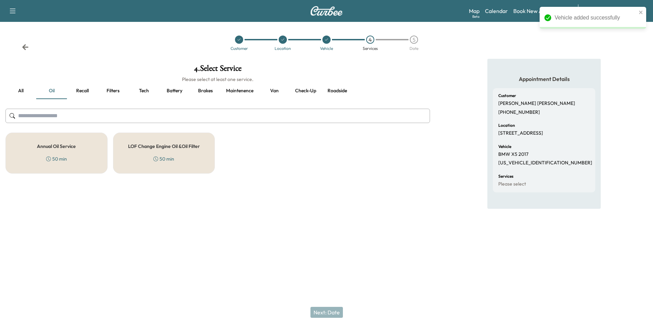
click at [69, 150] on div "Annual Oil Service 50 min" at bounding box center [56, 153] width 102 height 41
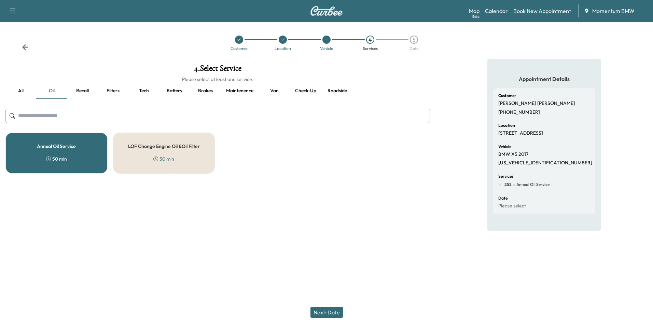
click at [338, 313] on button "Next: Date" at bounding box center [327, 312] width 32 height 11
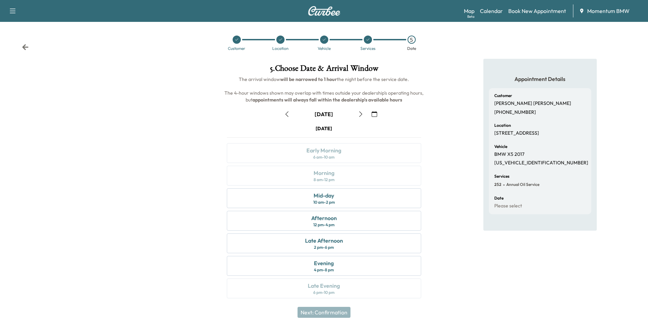
click at [361, 113] on icon "button" at bounding box center [360, 113] width 3 height 5
click at [335, 217] on div "Afternoon" at bounding box center [324, 218] width 26 height 8
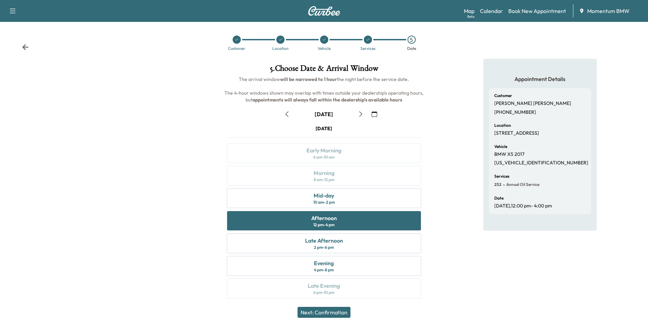
click at [329, 308] on button "Next: Confirmation" at bounding box center [324, 312] width 53 height 11
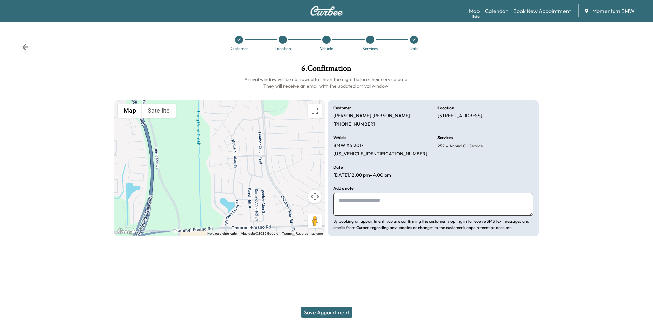
click at [404, 209] on textarea at bounding box center [433, 204] width 200 height 23
type textarea "*******"
click at [336, 311] on button "Save Appointment" at bounding box center [327, 312] width 52 height 11
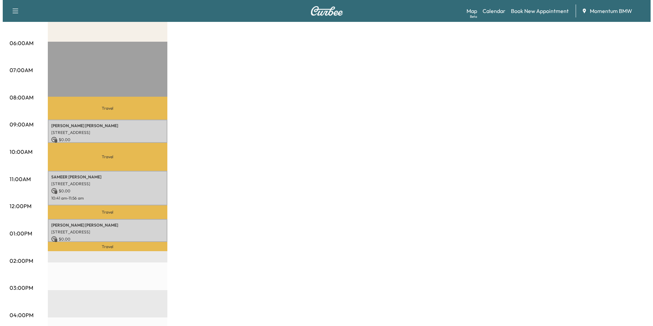
scroll to position [137, 0]
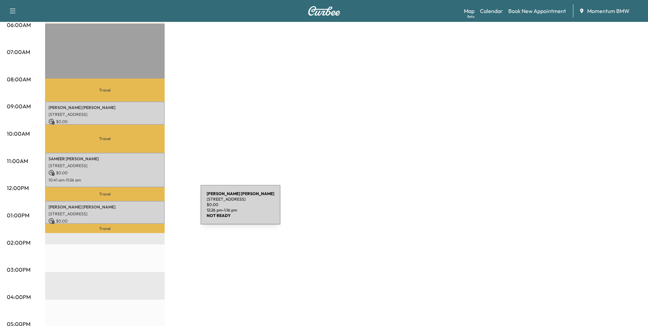
click at [149, 209] on div "[PERSON_NAME] [STREET_ADDRESS] $ 0.00 12:26 pm - 1:16 pm" at bounding box center [105, 212] width 120 height 23
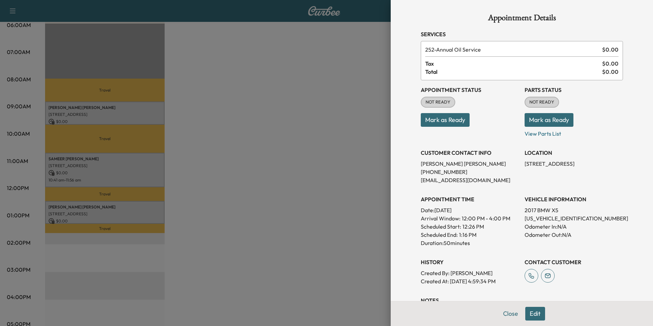
click at [528, 314] on button "Edit" at bounding box center [536, 314] width 20 height 14
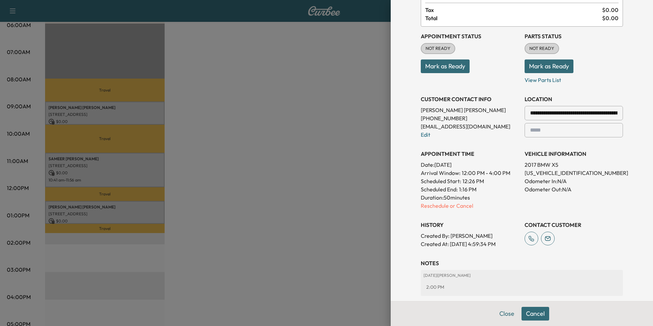
scroll to position [68, 0]
drag, startPoint x: 553, startPoint y: 164, endPoint x: 520, endPoint y: 166, distance: 33.2
click at [525, 166] on p "2017 BMW X5" at bounding box center [574, 164] width 98 height 8
drag, startPoint x: 520, startPoint y: 166, endPoint x: 564, endPoint y: 173, distance: 45.3
click at [564, 173] on p "[US_VEHICLE_IDENTIFICATION_NUMBER]" at bounding box center [574, 172] width 98 height 8
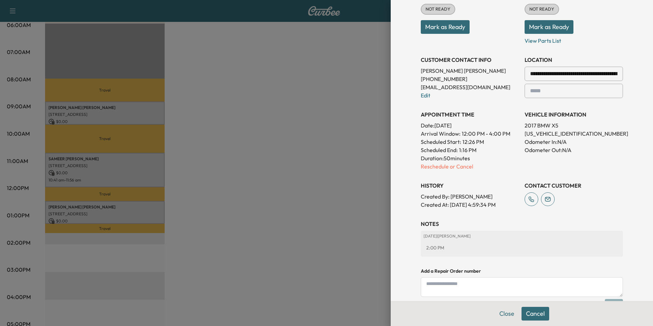
scroll to position [167, 0]
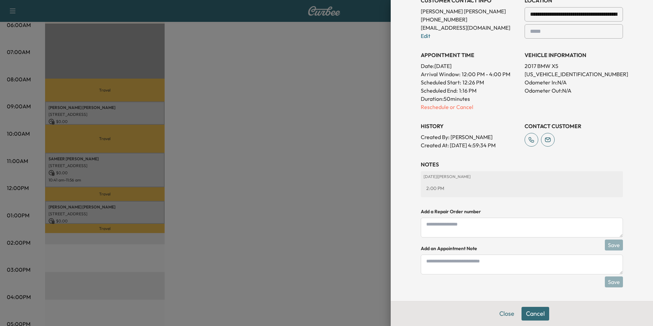
click at [495, 262] on textarea at bounding box center [522, 265] width 202 height 20
type textarea "**********"
click at [614, 282] on button "Save" at bounding box center [614, 281] width 18 height 11
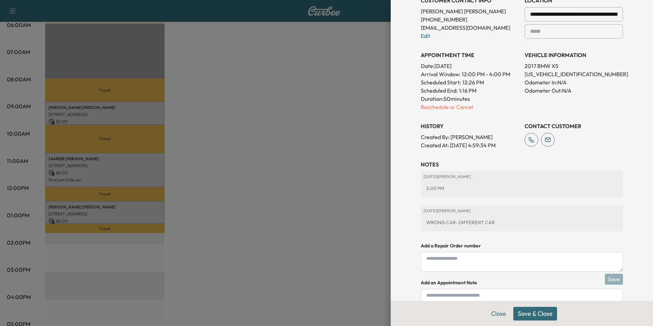
click at [541, 315] on button "Save & Close" at bounding box center [536, 314] width 44 height 14
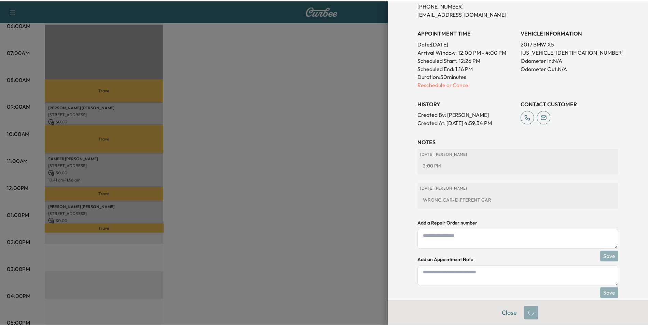
scroll to position [152, 0]
